Goal: Task Accomplishment & Management: Manage account settings

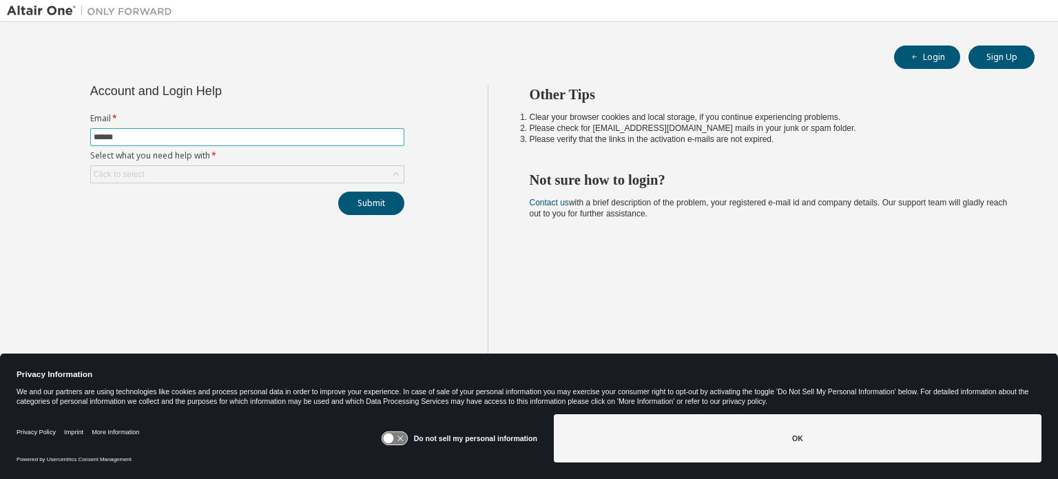
type input "**********"
click at [196, 170] on div "Click to select" at bounding box center [247, 174] width 313 height 17
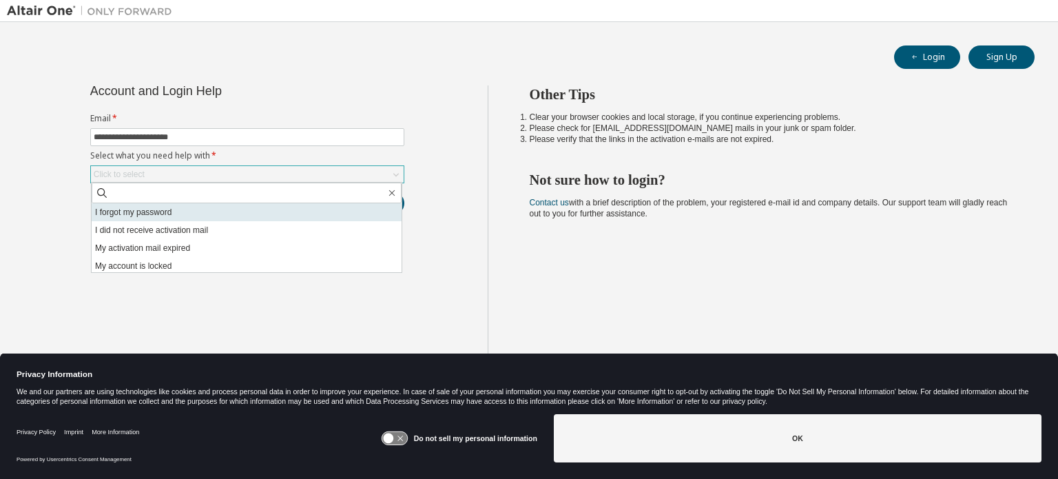
click at [180, 215] on li "I forgot my password" at bounding box center [247, 212] width 310 height 18
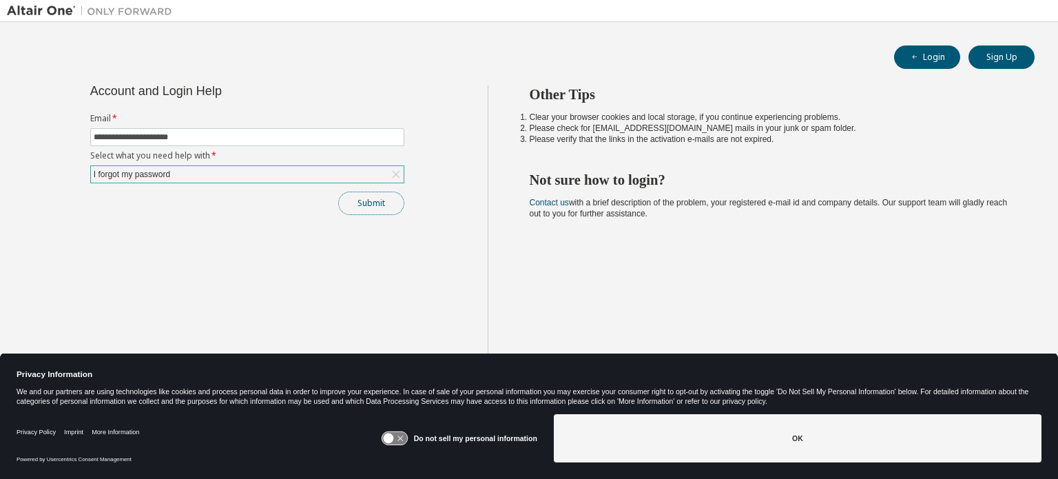
click at [386, 200] on button "Submit" at bounding box center [371, 202] width 66 height 23
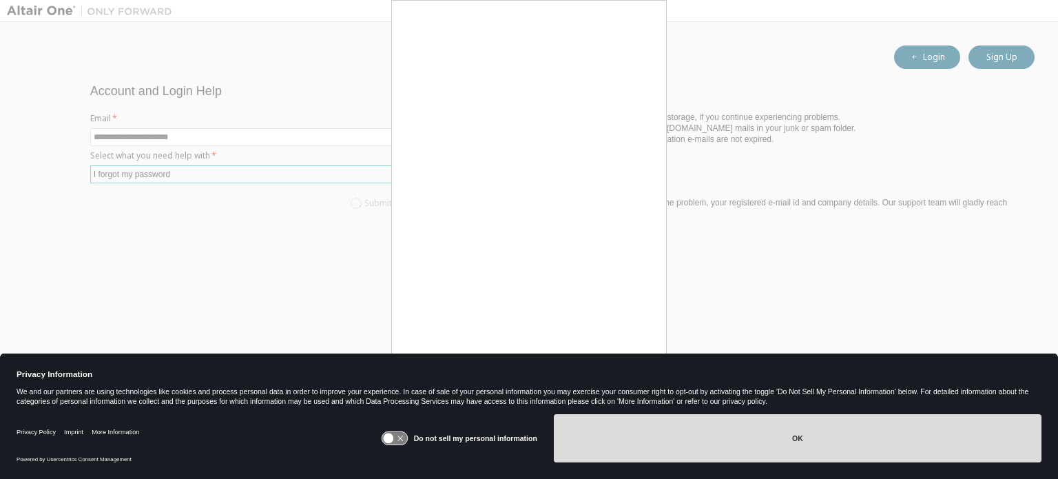
click at [781, 435] on button "OK" at bounding box center [798, 438] width 488 height 48
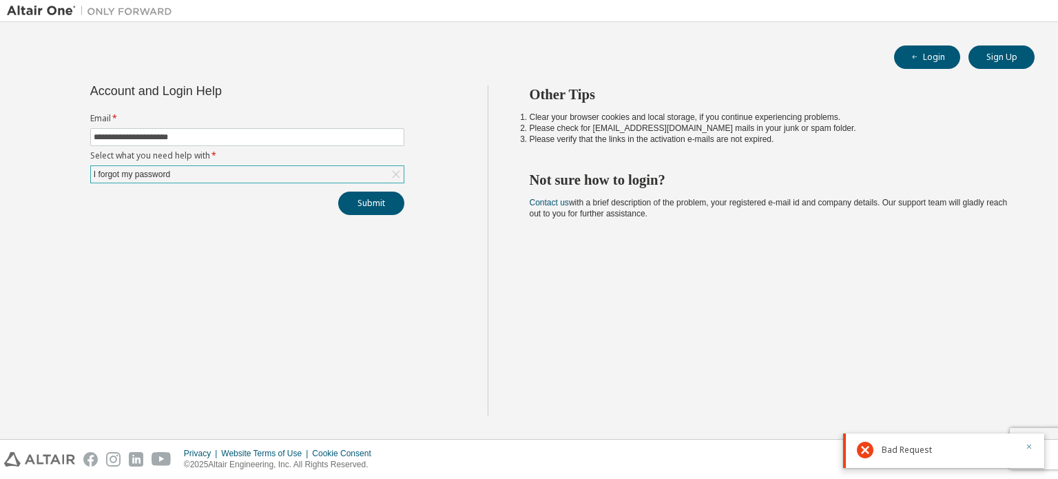
click at [1028, 448] on icon "button" at bounding box center [1029, 446] width 8 height 8
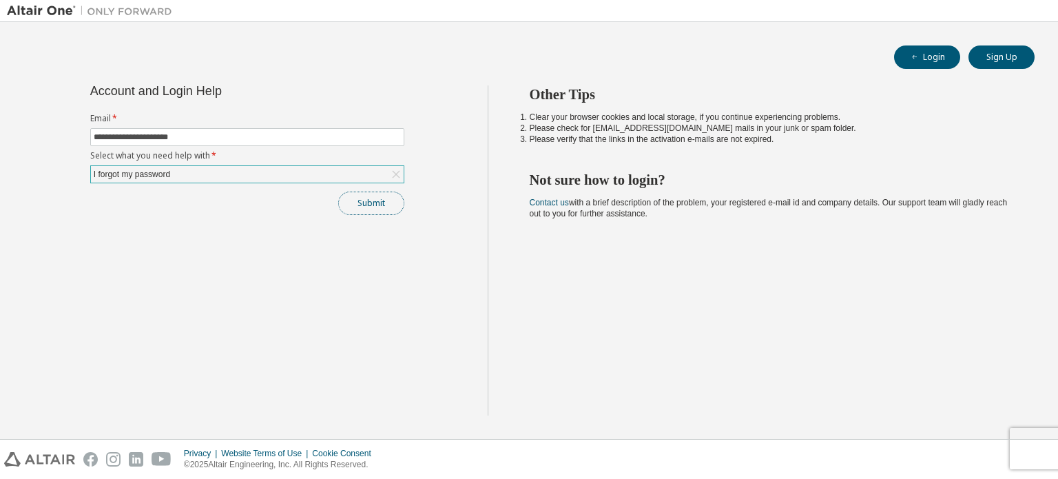
click at [368, 206] on button "Submit" at bounding box center [371, 202] width 66 height 23
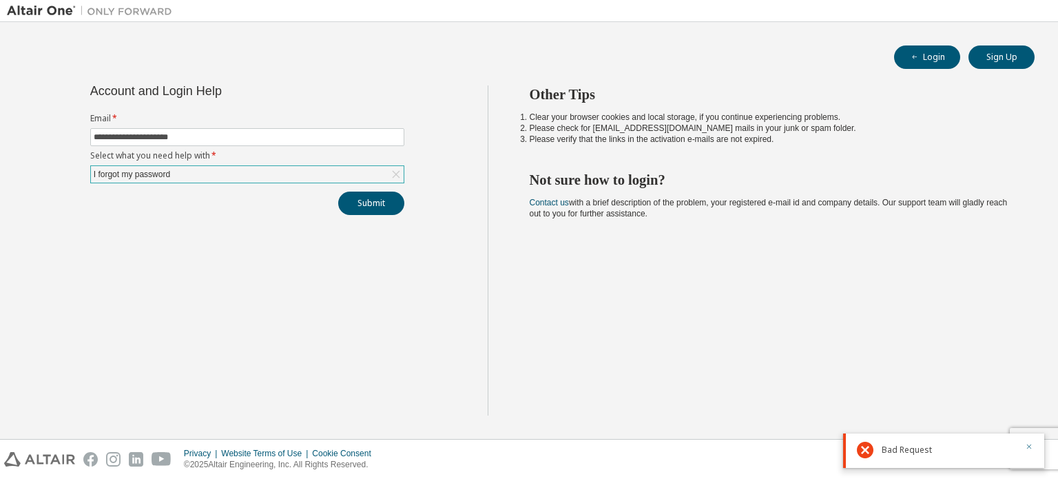
click at [1026, 446] on icon "button" at bounding box center [1029, 446] width 8 height 8
click at [1026, 446] on div "Privacy Website Terms of Use Cookie Consent © 2025 Altair Engineering, Inc. All…" at bounding box center [529, 458] width 1058 height 39
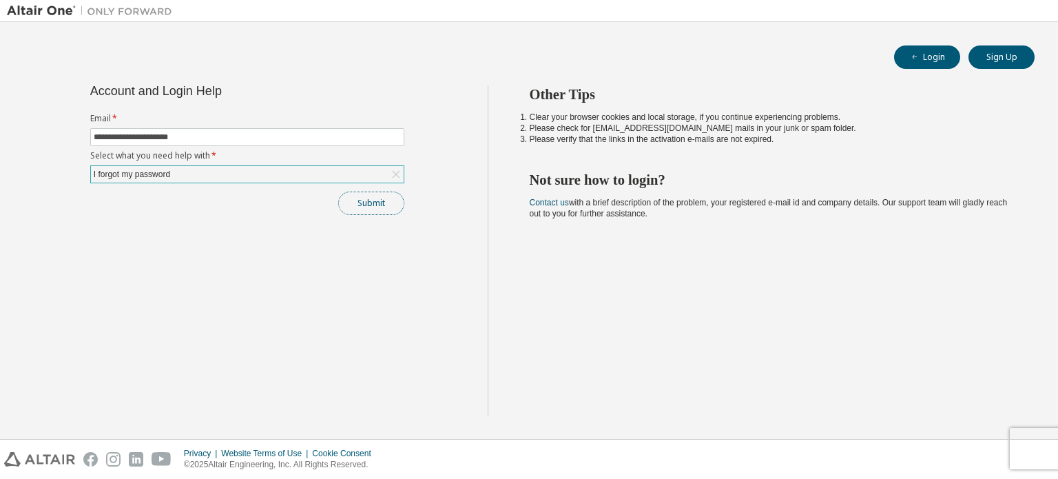
click at [353, 206] on button "Submit" at bounding box center [371, 202] width 66 height 23
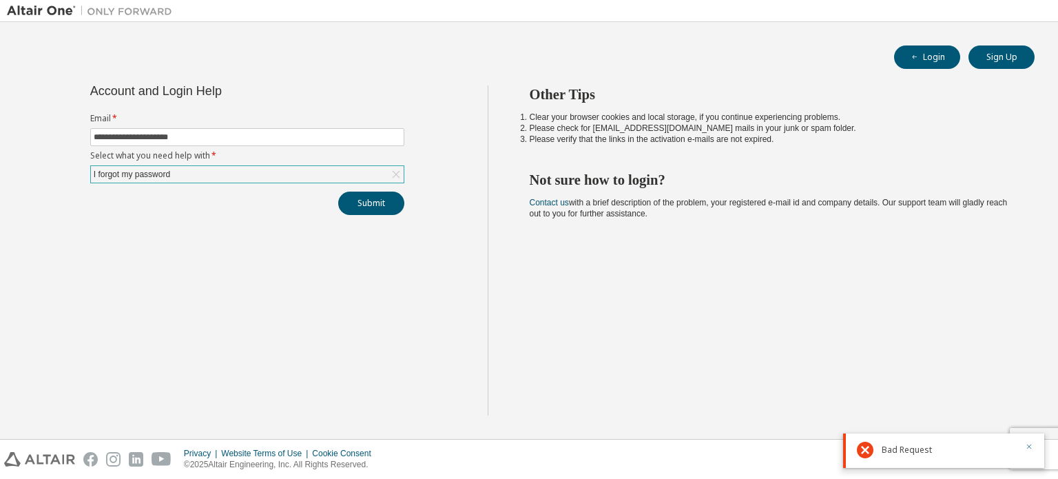
click at [1030, 448] on icon "button" at bounding box center [1029, 446] width 8 height 8
click at [1026, 447] on div "Privacy Website Terms of Use Cookie Consent © 2025 Altair Engineering, Inc. All…" at bounding box center [529, 458] width 1058 height 39
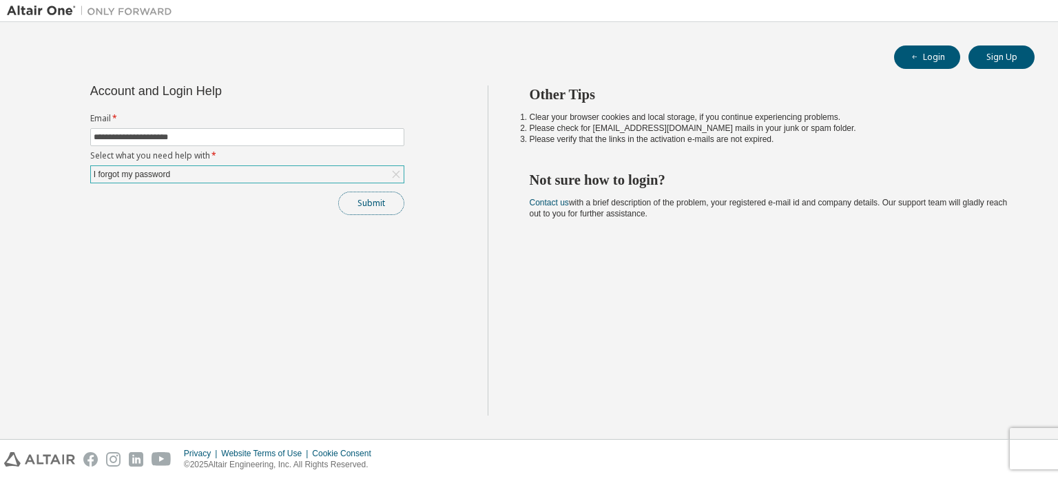
click at [355, 200] on button "Submit" at bounding box center [371, 202] width 66 height 23
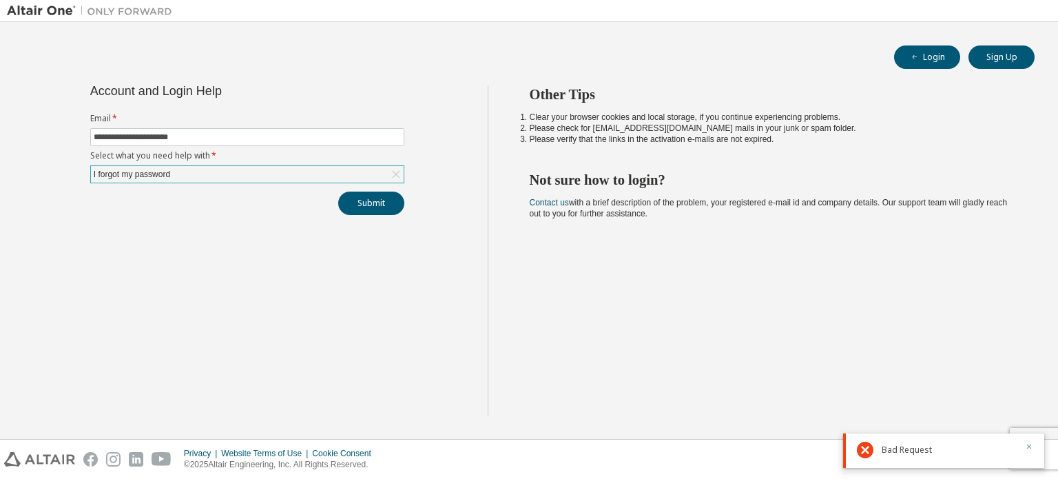
click at [1026, 450] on icon "button" at bounding box center [1029, 446] width 8 height 8
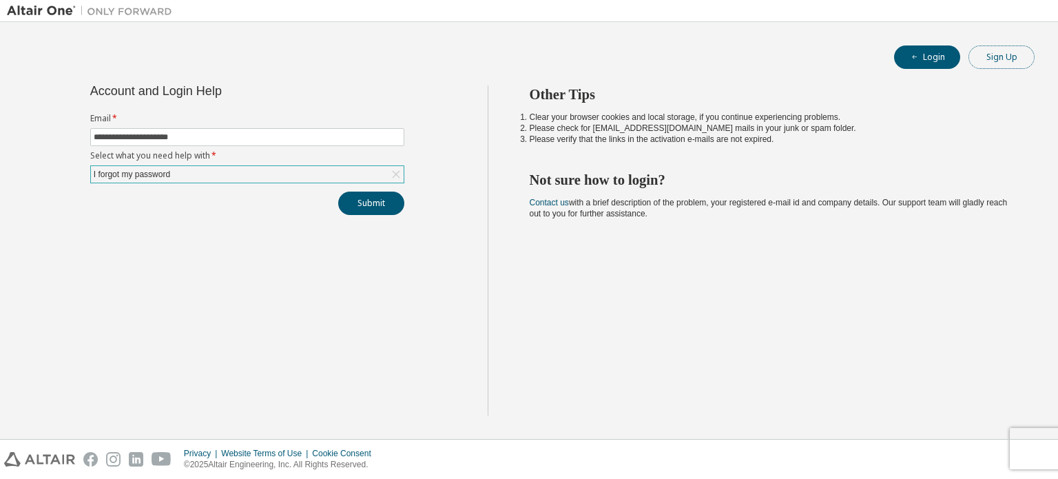
click at [984, 61] on button "Sign Up" at bounding box center [1001, 56] width 66 height 23
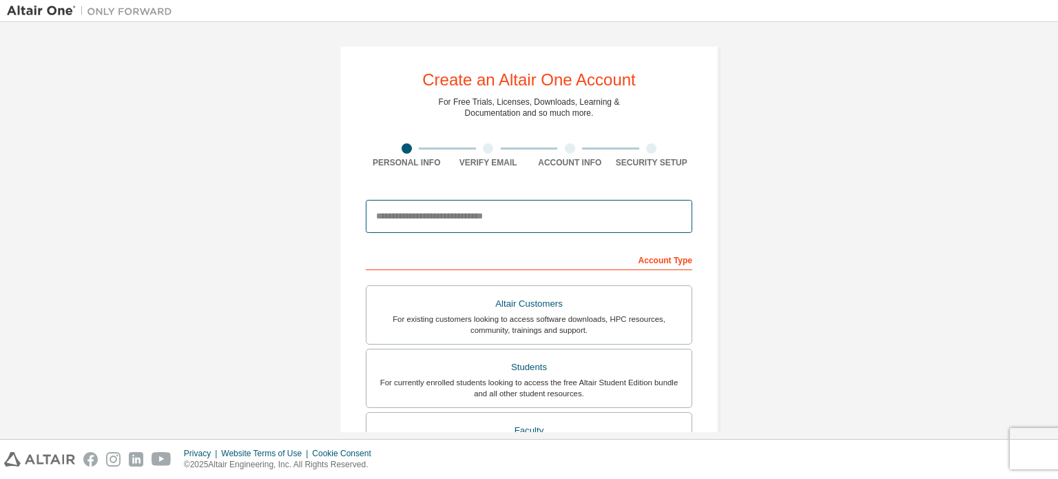
click at [512, 216] on input "email" at bounding box center [529, 216] width 326 height 33
type input "**********"
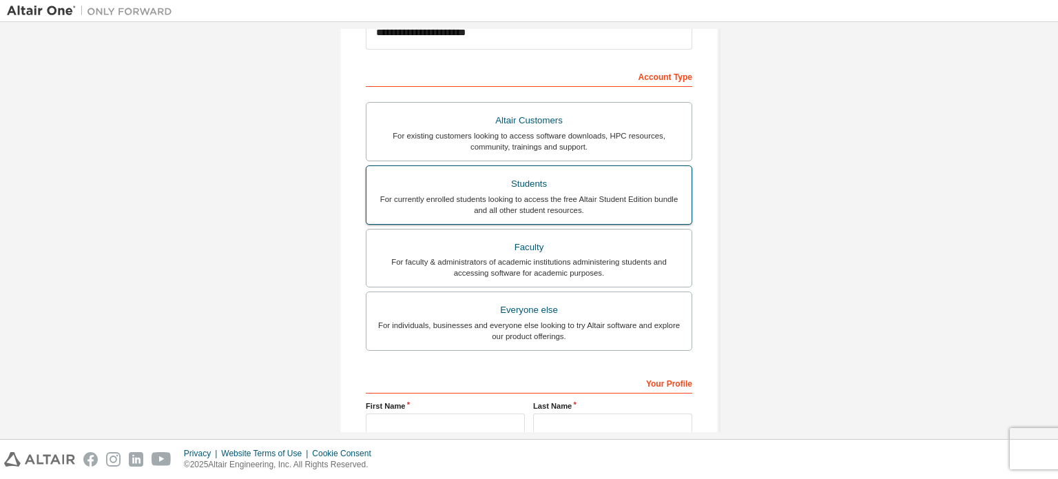
click at [571, 200] on div "For currently enrolled students looking to access the free Altair Student Editi…" at bounding box center [529, 205] width 309 height 22
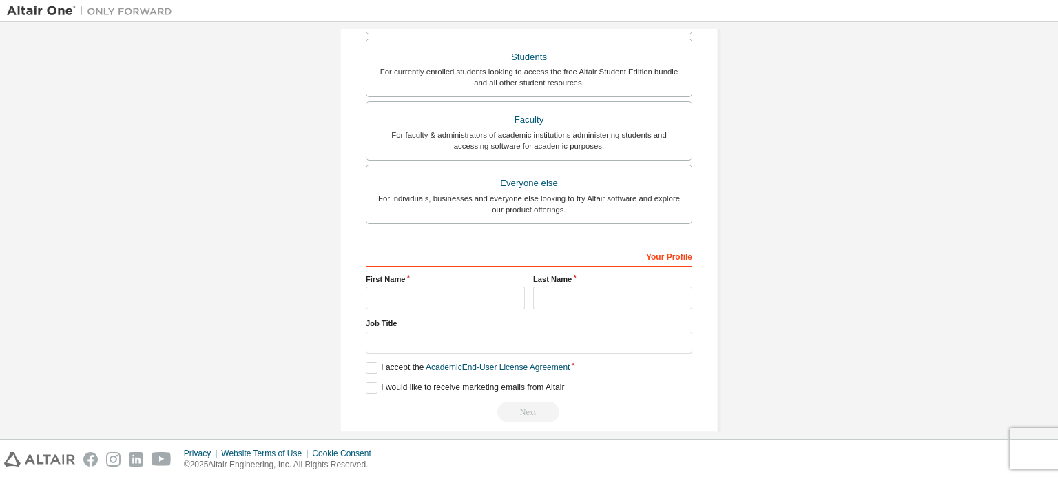
scroll to position [367, 0]
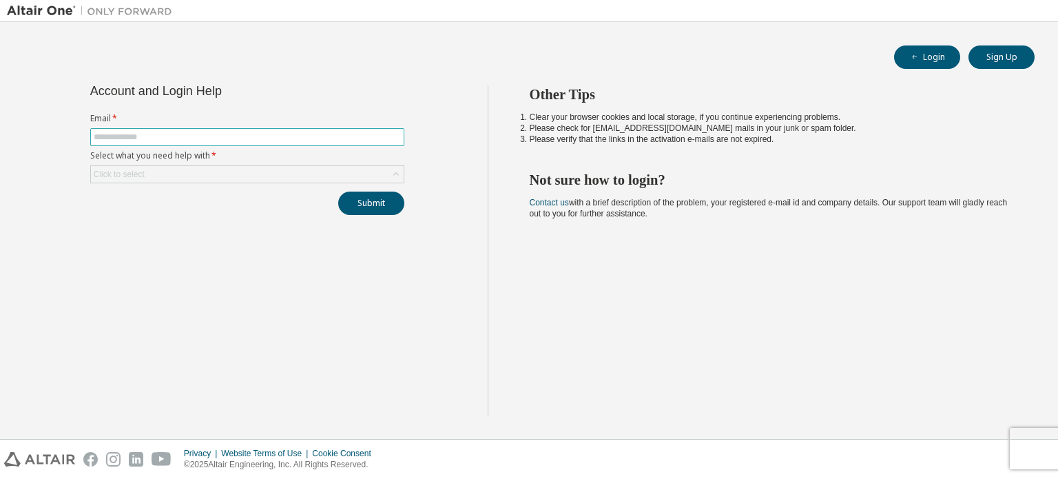
click at [325, 135] on input "text" at bounding box center [247, 137] width 307 height 11
type input "**********"
click at [311, 172] on div "Click to select" at bounding box center [247, 174] width 313 height 17
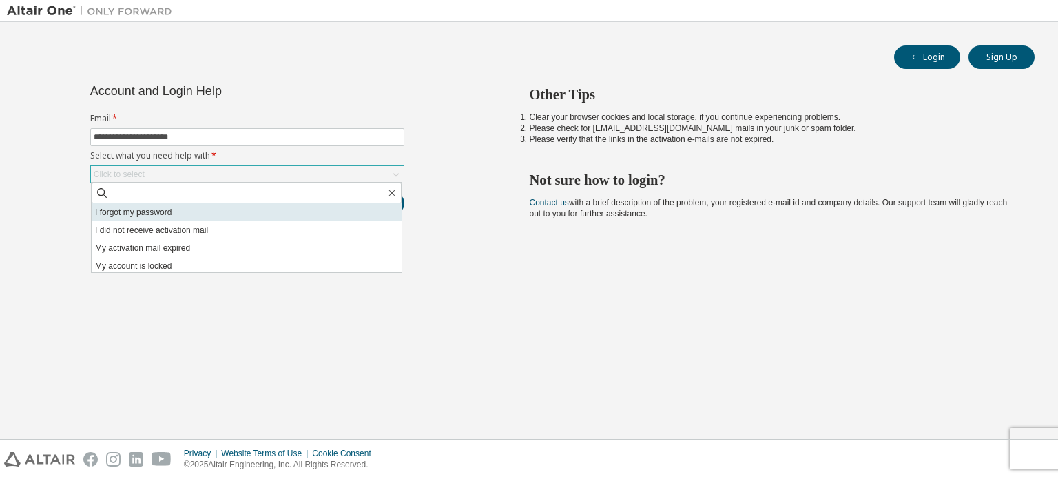
click at [293, 217] on li "I forgot my password" at bounding box center [247, 212] width 310 height 18
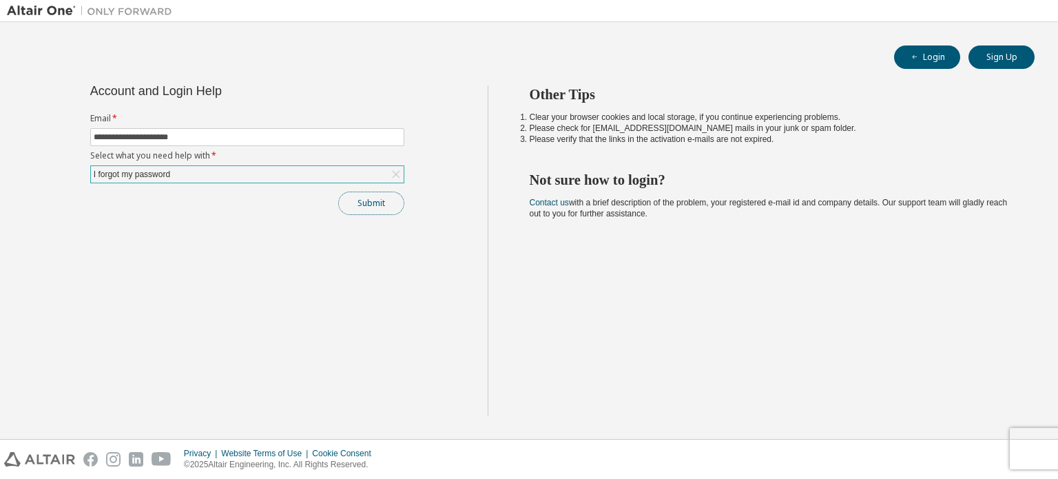
click at [367, 206] on button "Submit" at bounding box center [371, 202] width 66 height 23
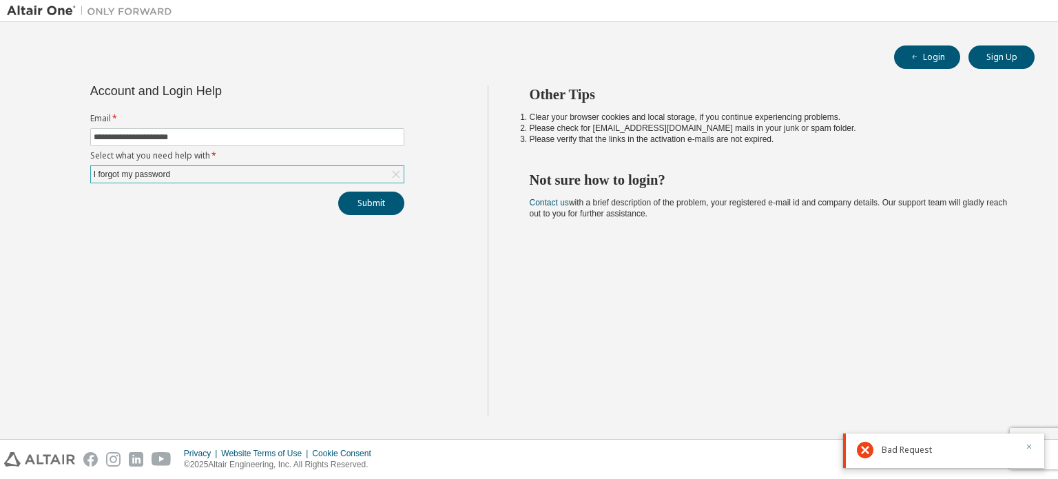
click at [1030, 448] on icon "button" at bounding box center [1029, 446] width 8 height 8
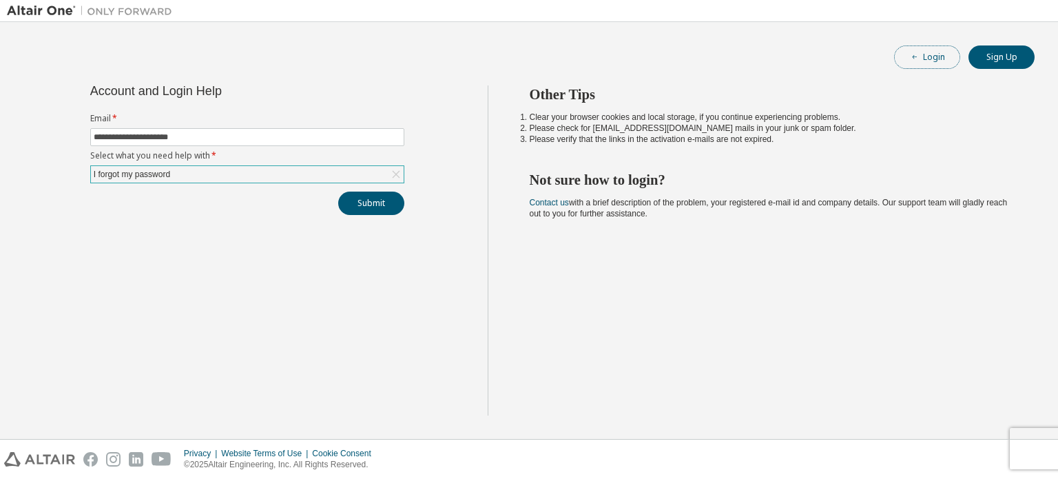
click at [935, 63] on button "Login" at bounding box center [927, 56] width 66 height 23
